Goal: Task Accomplishment & Management: Manage account settings

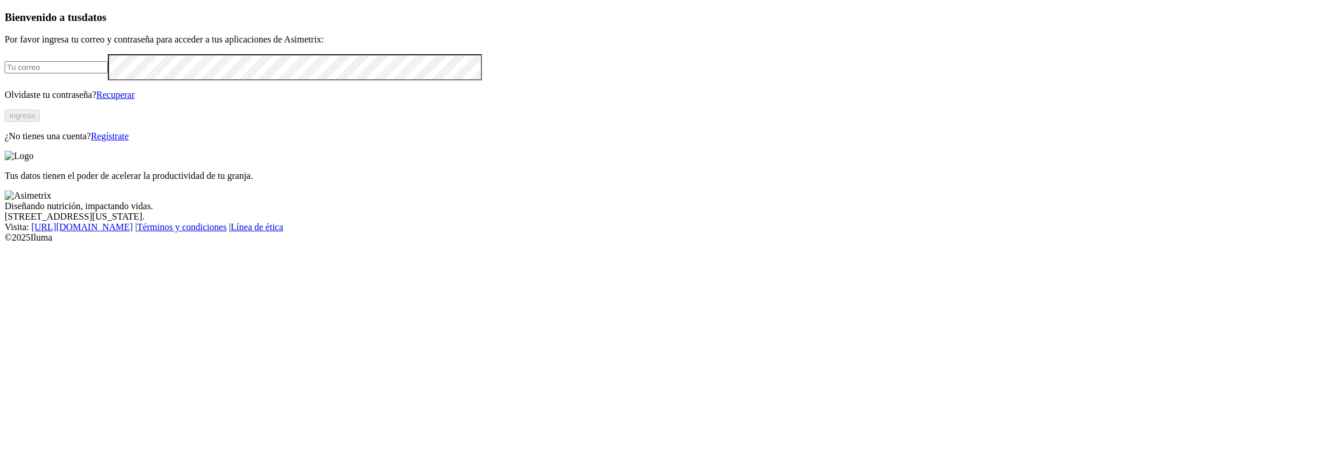
click at [108, 73] on input "email" at bounding box center [56, 67] width 103 height 12
type input "[PERSON_NAME][EMAIL_ADDRESS][PERSON_NAME][DOMAIN_NAME]"
click at [40, 122] on button "Ingresa" at bounding box center [22, 116] width 35 height 12
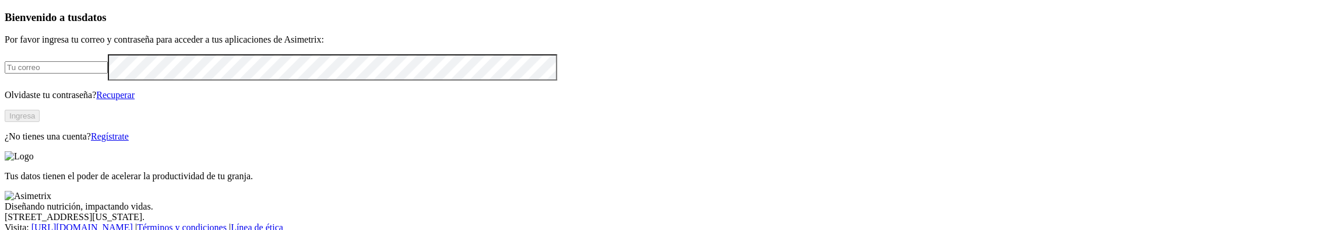
click at [108, 73] on input "email" at bounding box center [56, 67] width 103 height 12
type input "[PERSON_NAME][EMAIL_ADDRESS][PERSON_NAME][DOMAIN_NAME]"
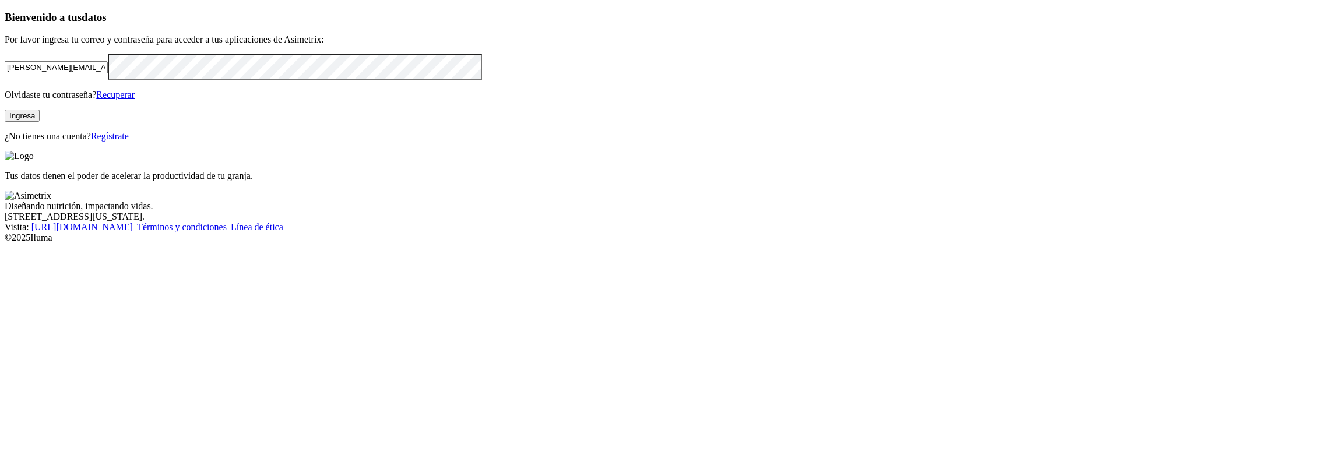
click at [40, 122] on button "Ingresa" at bounding box center [22, 116] width 35 height 12
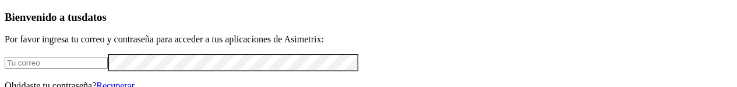
type input "[PERSON_NAME][EMAIL_ADDRESS][PERSON_NAME][DOMAIN_NAME]"
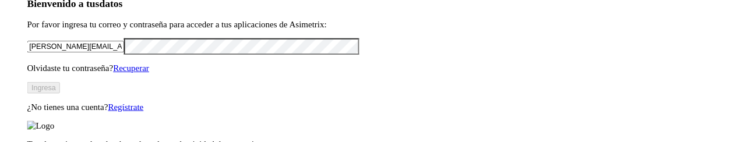
scroll to position [14, 0]
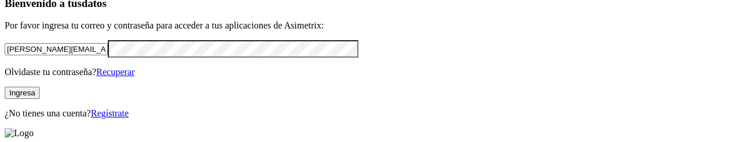
click at [40, 87] on button "Ingresa" at bounding box center [22, 93] width 35 height 12
